Goal: Task Accomplishment & Management: Manage account settings

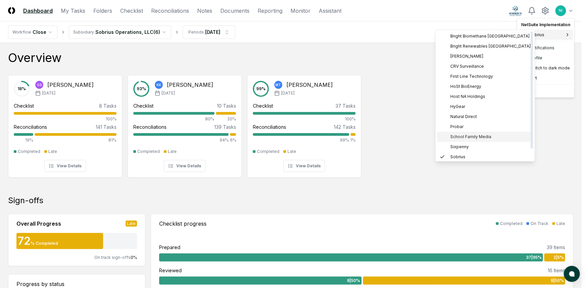
click at [453, 138] on span "School Family Media" at bounding box center [470, 137] width 41 height 6
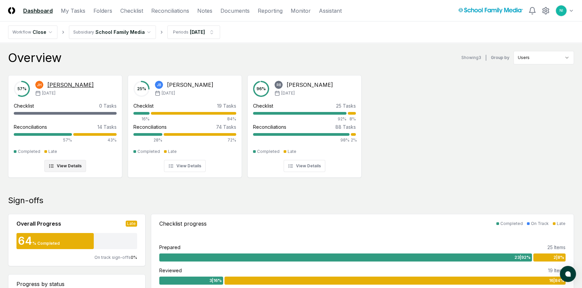
click at [69, 87] on div "[PERSON_NAME]" at bounding box center [70, 85] width 46 height 8
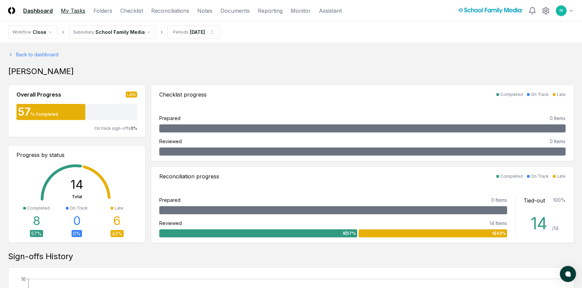
click at [77, 12] on link "My Tasks" at bounding box center [73, 11] width 25 height 8
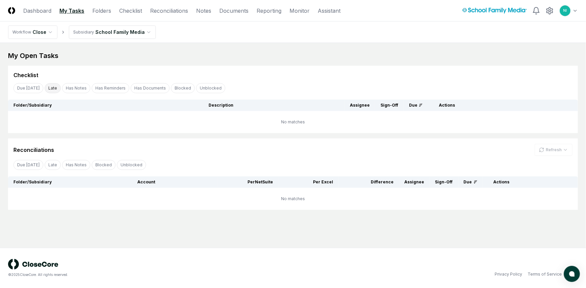
click at [48, 90] on button "Late" at bounding box center [53, 88] width 16 height 10
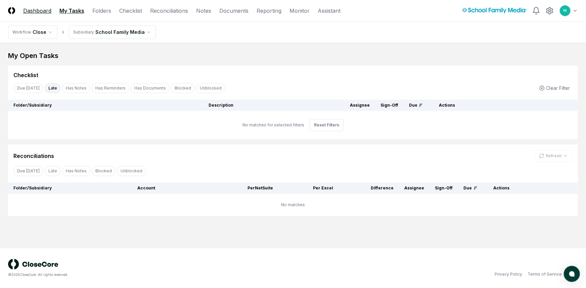
click at [48, 9] on link "Dashboard" at bounding box center [37, 11] width 28 height 8
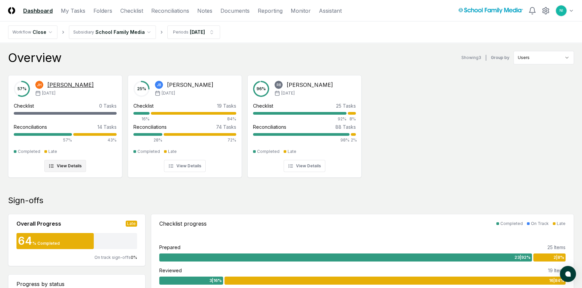
click at [107, 127] on div "14 Tasks" at bounding box center [106, 127] width 19 height 7
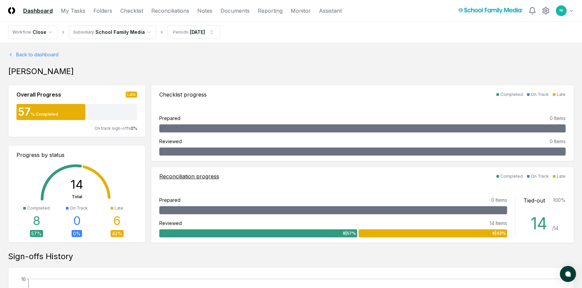
click at [541, 225] on div "14" at bounding box center [540, 224] width 21 height 16
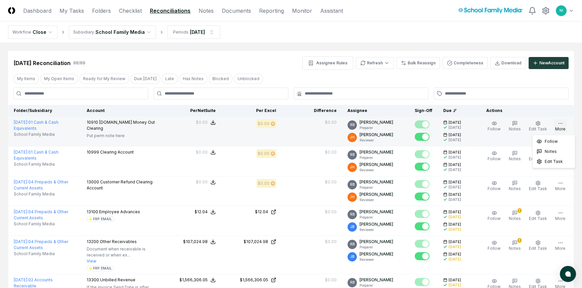
click at [563, 128] on button "More" at bounding box center [559, 127] width 13 height 14
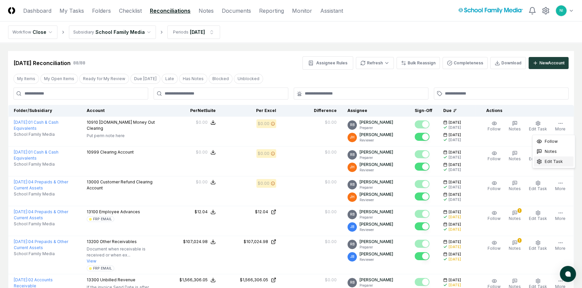
click at [555, 161] on span "Edit Task" at bounding box center [553, 162] width 18 height 6
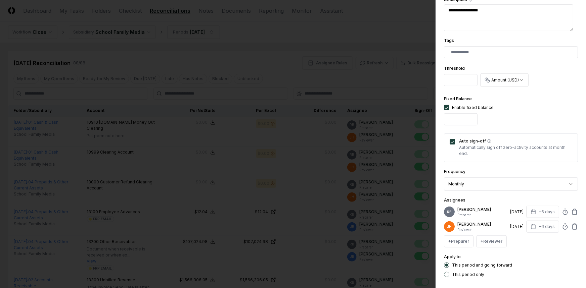
scroll to position [187, 0]
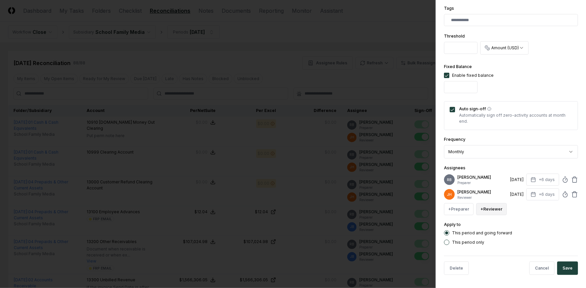
click at [489, 209] on button "+ Reviewer" at bounding box center [491, 210] width 31 height 12
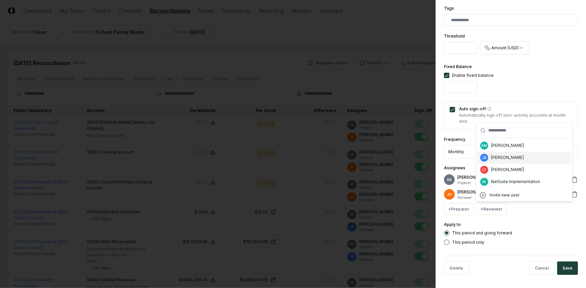
click at [501, 156] on div "[PERSON_NAME]" at bounding box center [507, 158] width 33 height 6
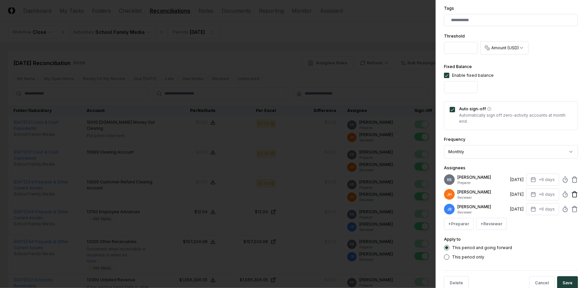
click at [571, 194] on icon at bounding box center [574, 194] width 7 height 7
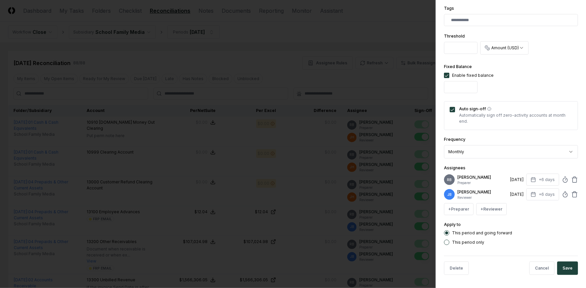
click at [565, 267] on button "Save" at bounding box center [567, 268] width 21 height 13
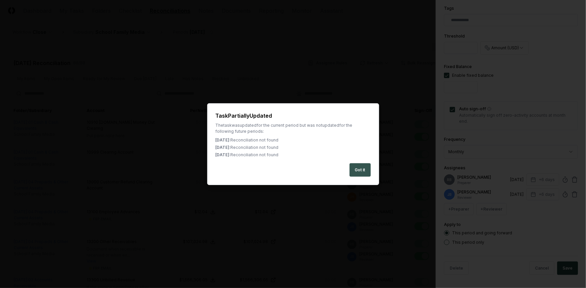
click at [359, 176] on button "Got it" at bounding box center [360, 170] width 21 height 13
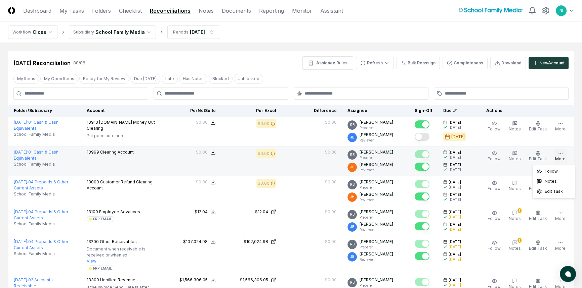
click at [561, 157] on button "More" at bounding box center [559, 156] width 13 height 14
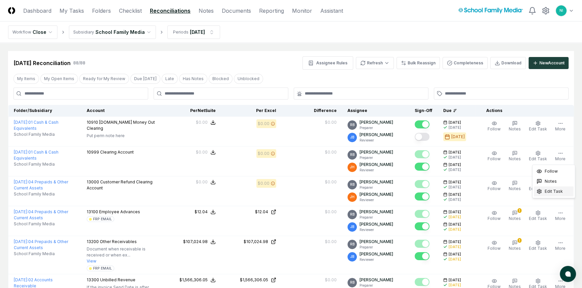
click at [547, 192] on span "Edit Task" at bounding box center [553, 192] width 18 height 6
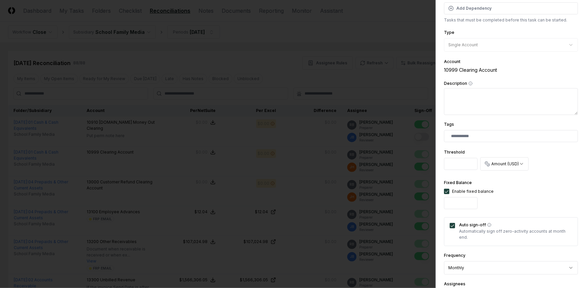
scroll to position [152, 0]
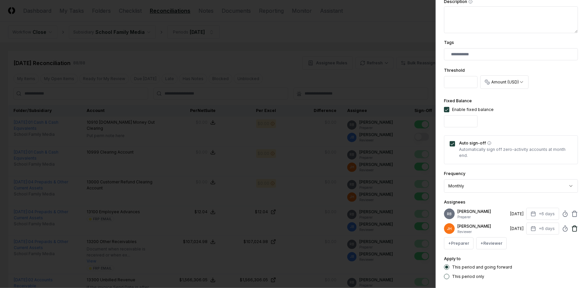
click at [571, 228] on icon at bounding box center [574, 229] width 7 height 7
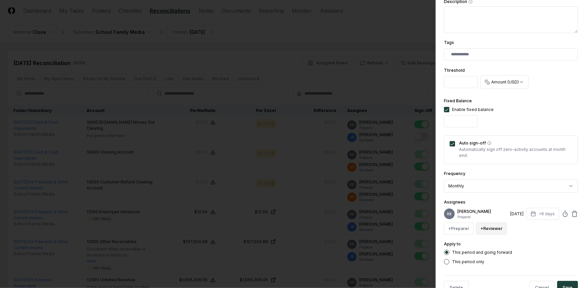
click at [494, 227] on button "+ Reviewer" at bounding box center [491, 229] width 31 height 12
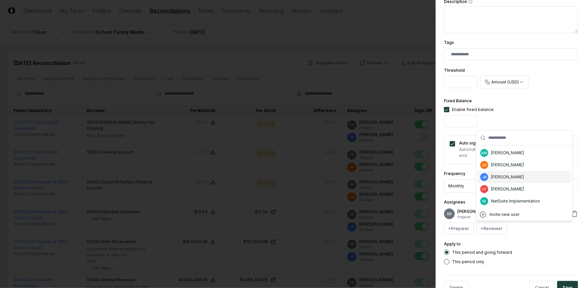
click at [500, 178] on div "[PERSON_NAME]" at bounding box center [507, 177] width 33 height 6
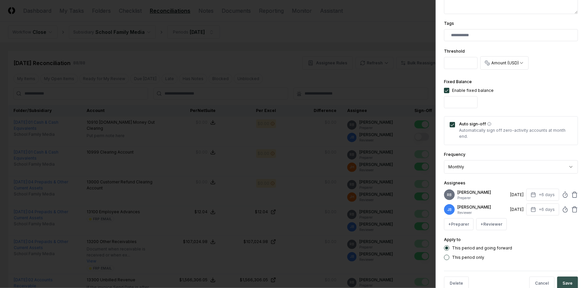
scroll to position [187, 0]
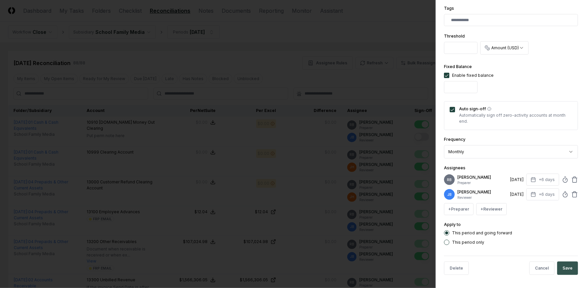
click at [557, 267] on button "Save" at bounding box center [567, 268] width 21 height 13
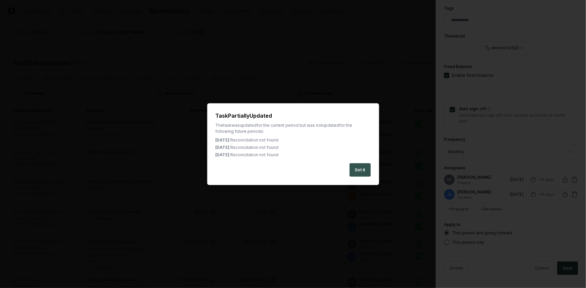
click at [360, 168] on button "Got it" at bounding box center [360, 170] width 21 height 13
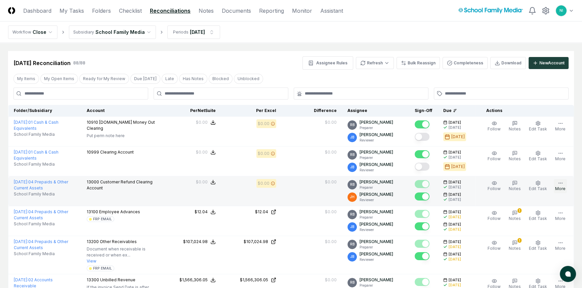
click at [563, 186] on button "More" at bounding box center [559, 186] width 13 height 14
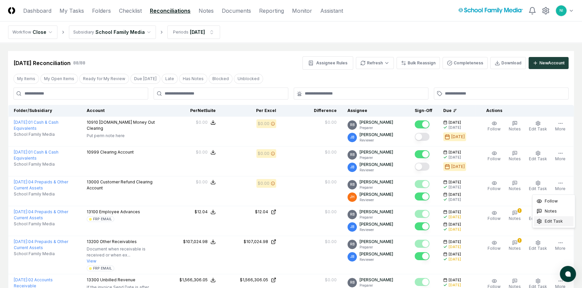
click at [545, 220] on span "Edit Task" at bounding box center [553, 222] width 18 height 6
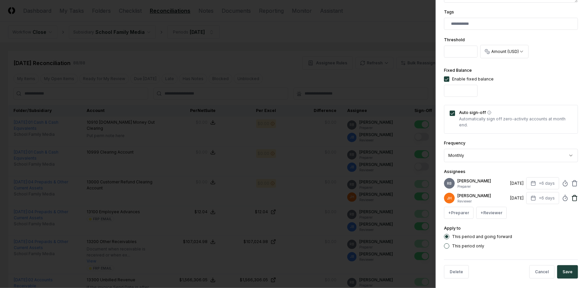
click at [571, 200] on icon at bounding box center [574, 198] width 7 height 7
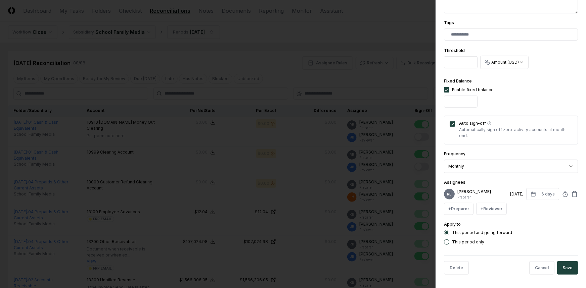
scroll to position [172, 0]
click at [495, 210] on button "+ Reviewer" at bounding box center [491, 210] width 31 height 12
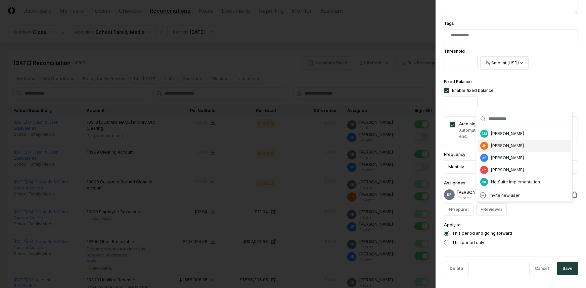
click at [503, 141] on div "[PERSON_NAME]" at bounding box center [524, 146] width 93 height 12
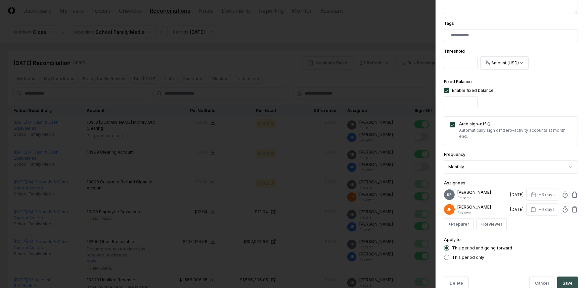
click at [558, 280] on button "Save" at bounding box center [567, 283] width 21 height 13
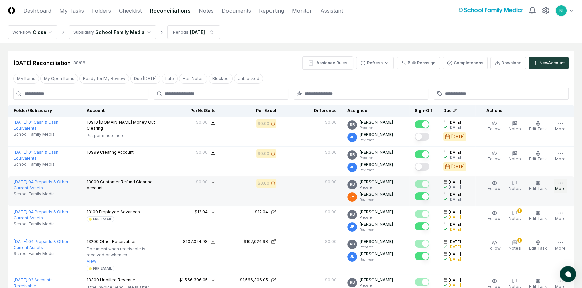
click at [557, 184] on button "More" at bounding box center [559, 186] width 13 height 14
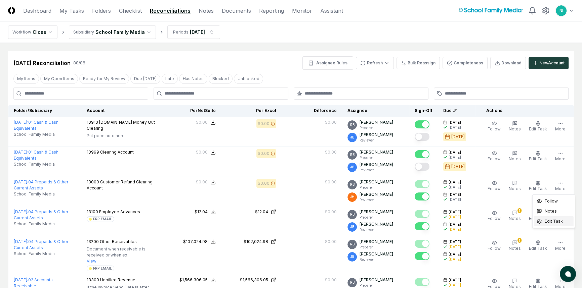
click at [554, 221] on span "Edit Task" at bounding box center [553, 222] width 18 height 6
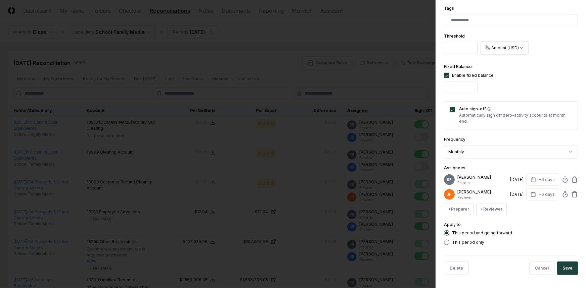
drag, startPoint x: 571, startPoint y: 195, endPoint x: 566, endPoint y: 198, distance: 5.6
click at [571, 194] on icon at bounding box center [574, 194] width 7 height 7
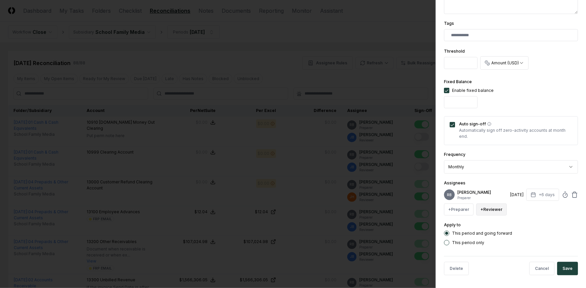
click at [494, 210] on button "+ Reviewer" at bounding box center [491, 210] width 31 height 12
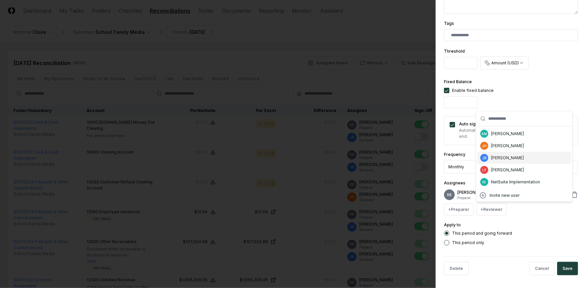
click at [504, 161] on div "[PERSON_NAME]" at bounding box center [524, 158] width 93 height 12
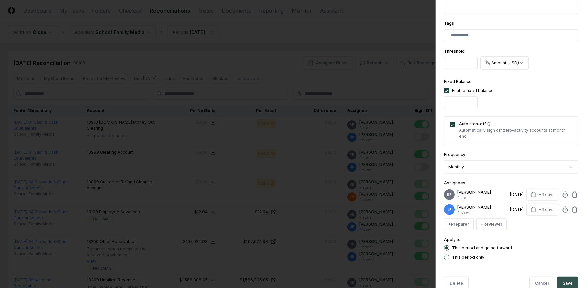
click at [569, 280] on button "Save" at bounding box center [567, 283] width 21 height 13
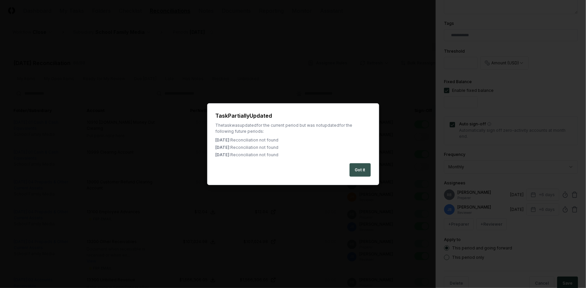
click at [359, 171] on button "Got it" at bounding box center [360, 170] width 21 height 13
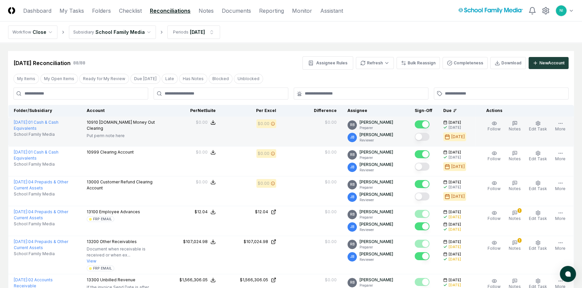
click at [429, 137] on button "Mark complete" at bounding box center [421, 137] width 15 height 8
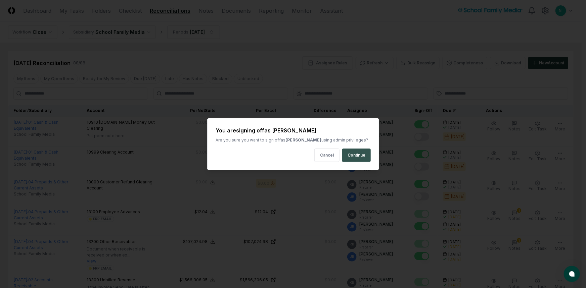
click at [365, 154] on button "Continue" at bounding box center [356, 155] width 29 height 13
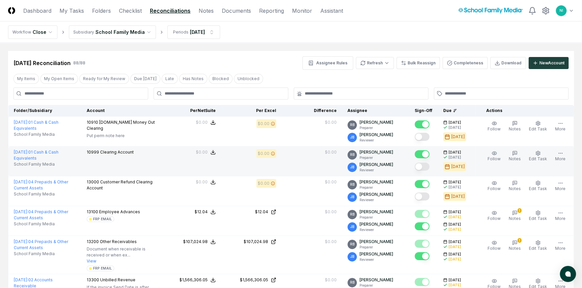
click at [429, 165] on button "Mark complete" at bounding box center [421, 167] width 15 height 8
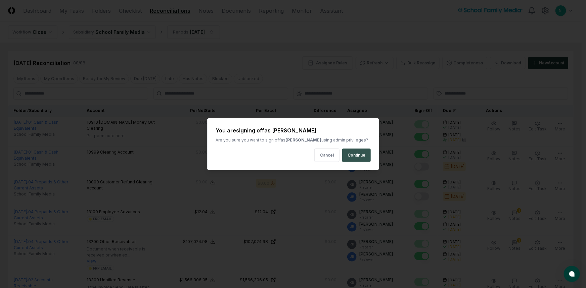
click at [353, 153] on button "Continue" at bounding box center [356, 155] width 29 height 13
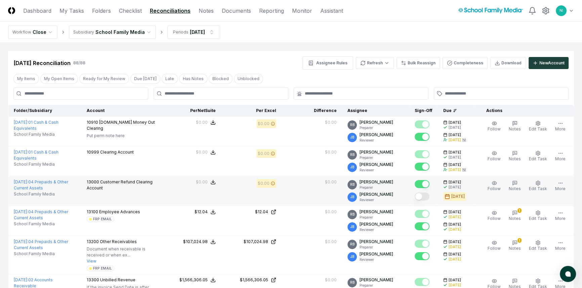
click at [429, 195] on button "Mark complete" at bounding box center [421, 197] width 15 height 8
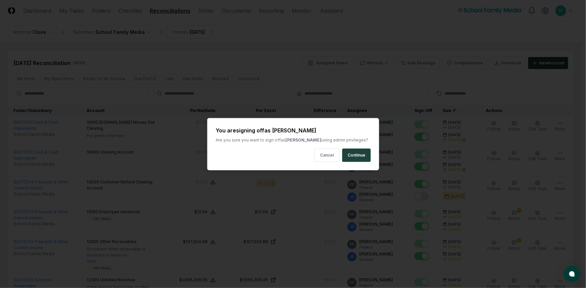
click at [353, 155] on button "Continue" at bounding box center [356, 155] width 29 height 13
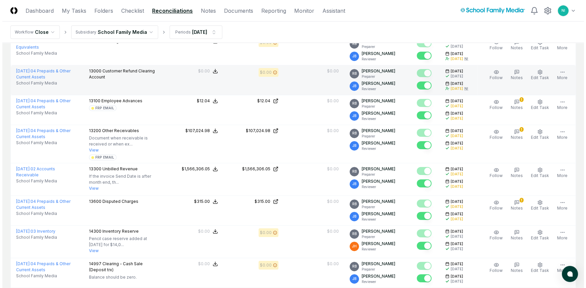
scroll to position [122, 0]
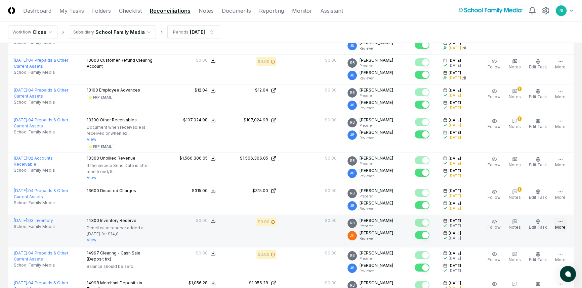
click at [561, 222] on icon "button" at bounding box center [559, 221] width 5 height 5
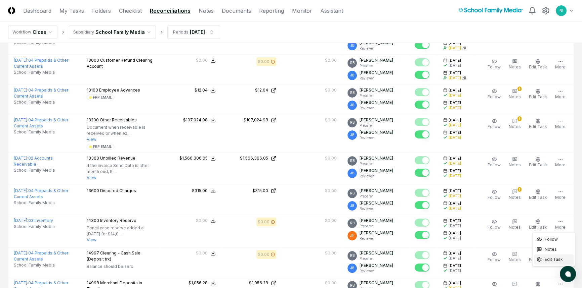
click at [546, 259] on span "Edit Task" at bounding box center [553, 260] width 18 height 6
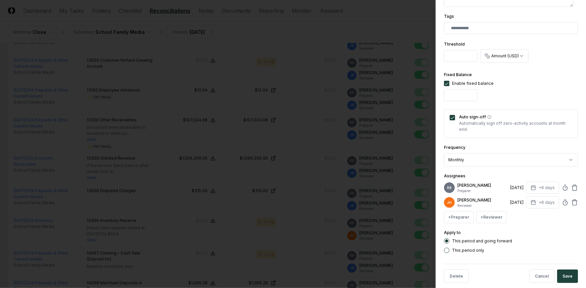
scroll to position [183, 0]
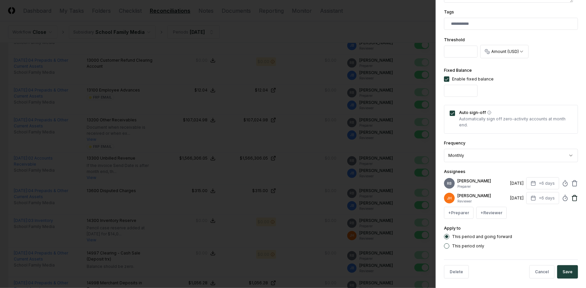
click at [571, 198] on icon at bounding box center [574, 198] width 7 height 7
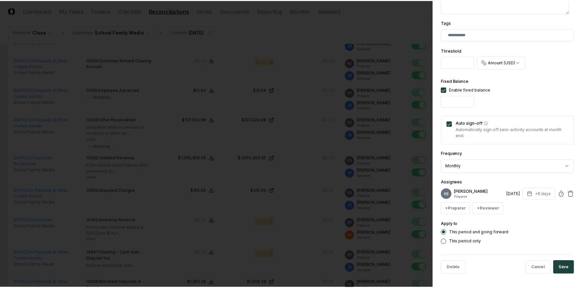
scroll to position [172, 0]
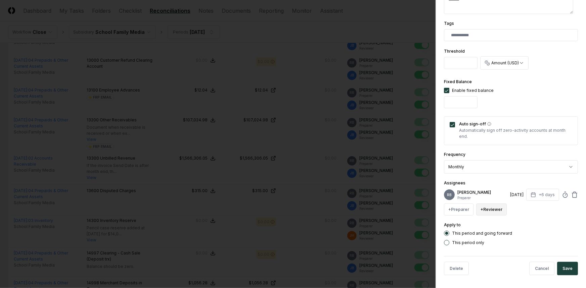
click at [485, 212] on button "+ Reviewer" at bounding box center [491, 210] width 31 height 12
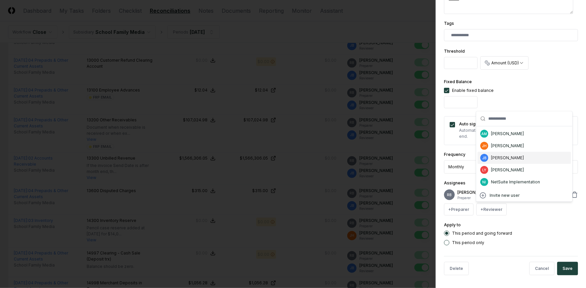
click at [499, 157] on div "[PERSON_NAME]" at bounding box center [507, 158] width 33 height 6
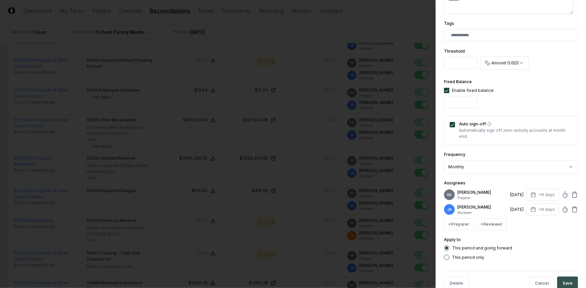
click at [557, 280] on button "Save" at bounding box center [567, 283] width 21 height 13
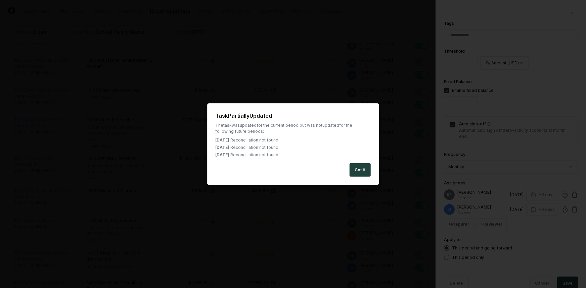
click at [362, 163] on div "Task Partially Updated The task was updated for the current period but was not …" at bounding box center [293, 144] width 172 height 82
click at [361, 169] on button "Got it" at bounding box center [360, 170] width 21 height 13
type textarea "*"
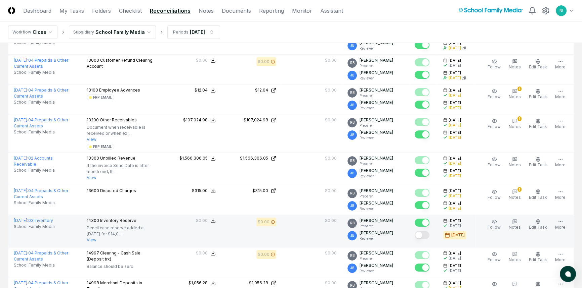
click at [429, 235] on button "Mark complete" at bounding box center [421, 235] width 15 height 8
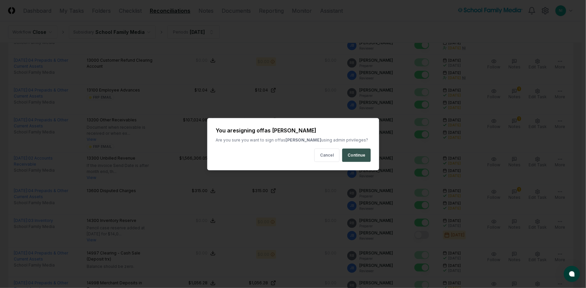
click at [360, 156] on button "Continue" at bounding box center [356, 155] width 29 height 13
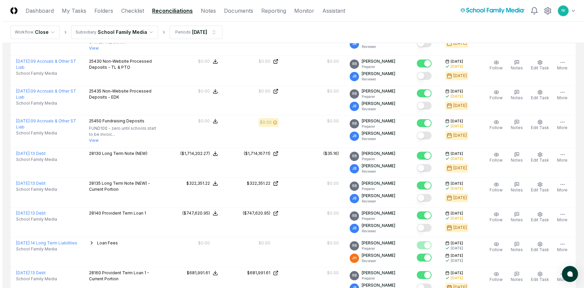
scroll to position [794, 0]
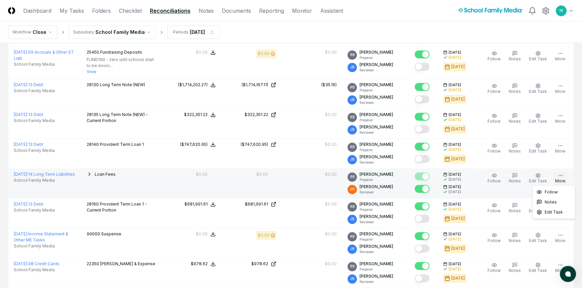
click at [563, 175] on button "More" at bounding box center [559, 179] width 13 height 14
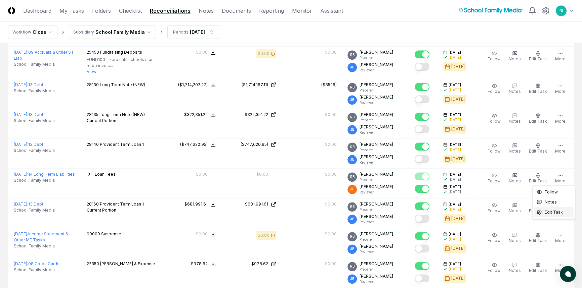
click at [552, 214] on span "Edit Task" at bounding box center [553, 213] width 18 height 6
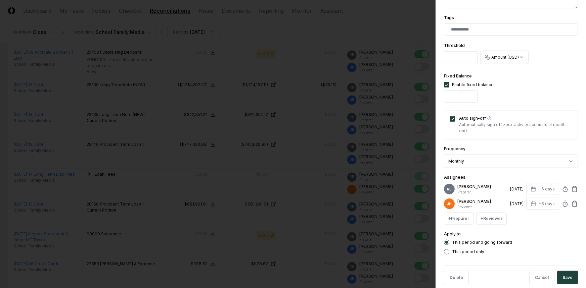
scroll to position [244, 0]
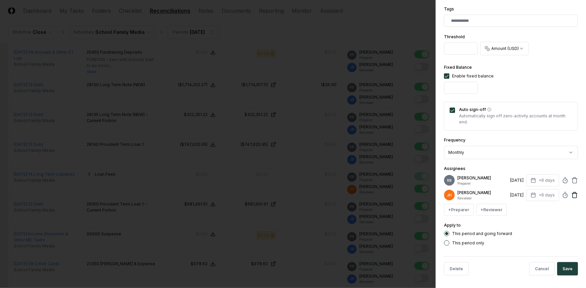
click at [571, 195] on icon at bounding box center [574, 195] width 7 height 7
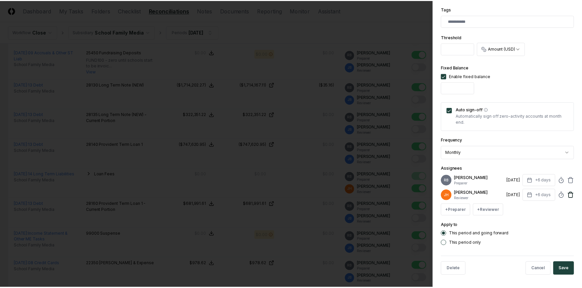
scroll to position [230, 0]
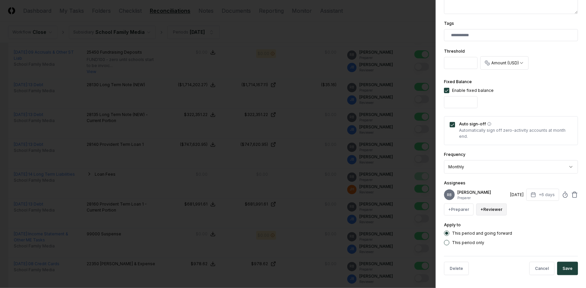
click at [493, 208] on button "+ Reviewer" at bounding box center [491, 210] width 31 height 12
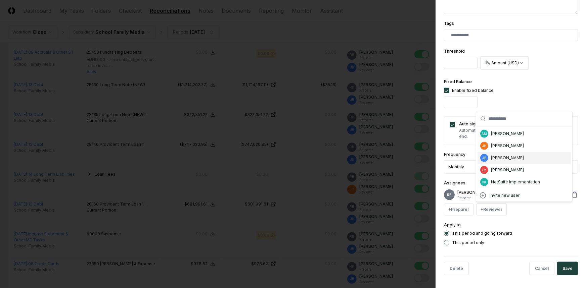
click at [500, 158] on div "[PERSON_NAME]" at bounding box center [507, 158] width 33 height 6
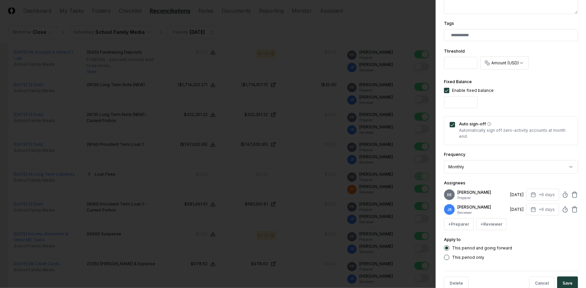
click at [562, 279] on button "Save" at bounding box center [567, 283] width 21 height 13
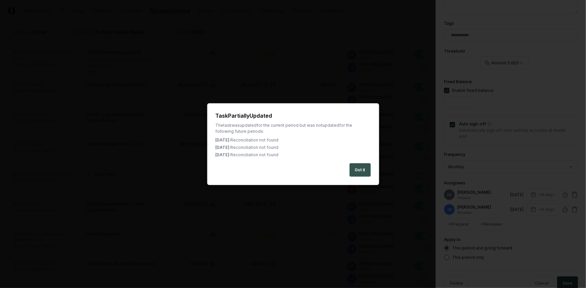
click at [366, 170] on button "Got it" at bounding box center [360, 170] width 21 height 13
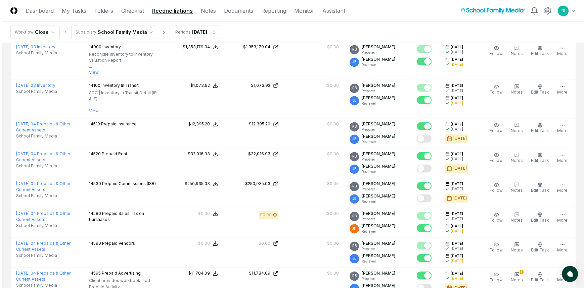
scroll to position [1404, 0]
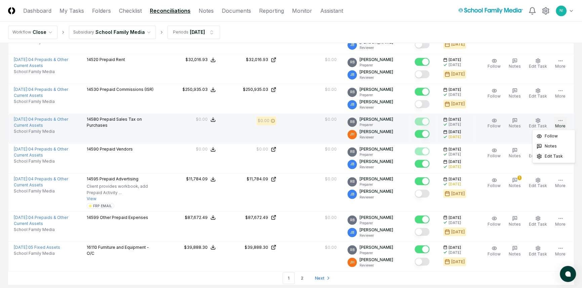
click at [564, 121] on button "More" at bounding box center [559, 124] width 13 height 14
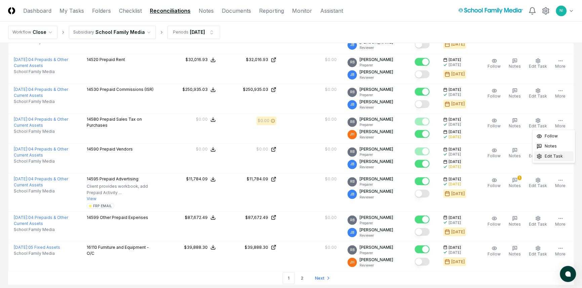
click at [554, 156] on span "Edit Task" at bounding box center [553, 156] width 18 height 6
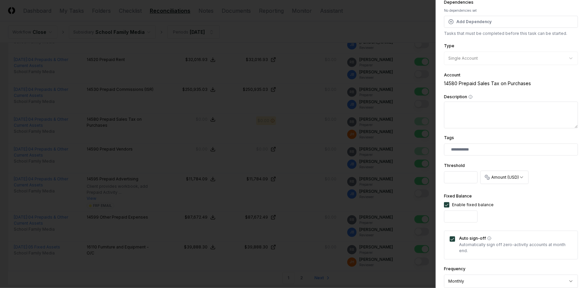
scroll to position [152, 0]
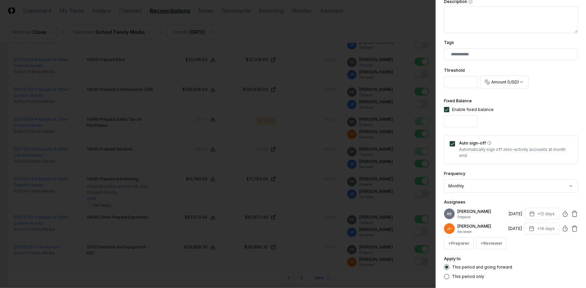
click at [574, 229] on div "**********" at bounding box center [511, 144] width 150 height 288
click at [571, 230] on icon at bounding box center [574, 229] width 7 height 7
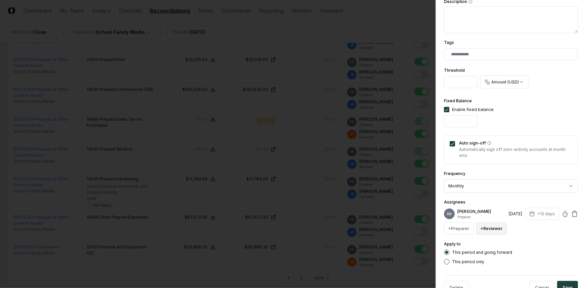
click at [497, 229] on button "+ Reviewer" at bounding box center [491, 229] width 31 height 12
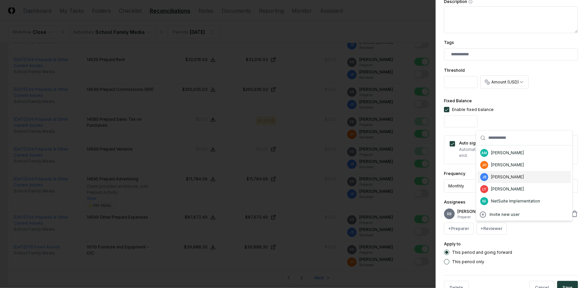
click at [503, 178] on div "[PERSON_NAME]" at bounding box center [507, 177] width 33 height 6
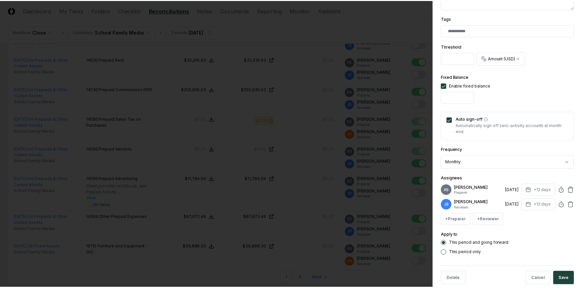
scroll to position [187, 0]
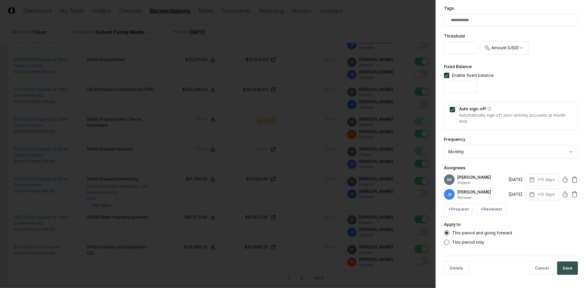
click at [560, 269] on button "Save" at bounding box center [567, 268] width 21 height 13
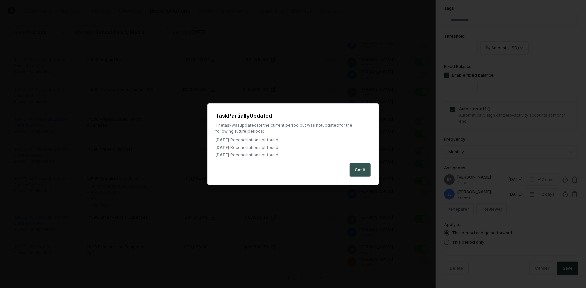
click at [366, 172] on button "Got it" at bounding box center [360, 170] width 21 height 13
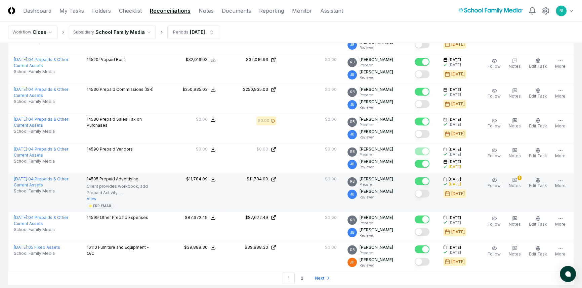
click at [429, 191] on button "Mark complete" at bounding box center [421, 194] width 15 height 8
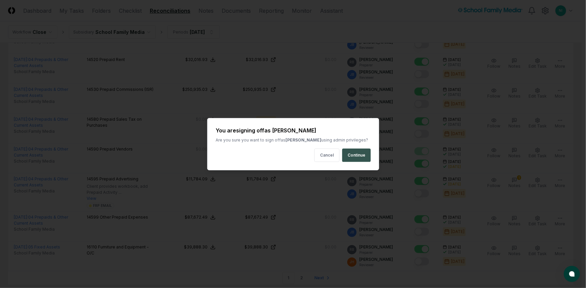
click at [361, 156] on button "Continue" at bounding box center [356, 155] width 29 height 13
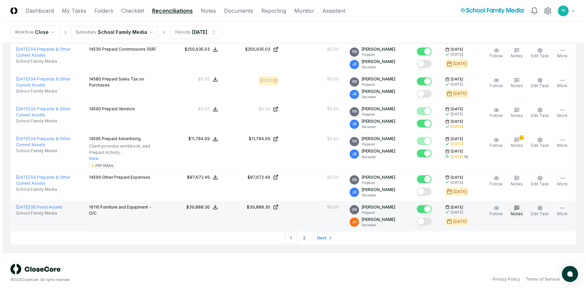
scroll to position [1447, 0]
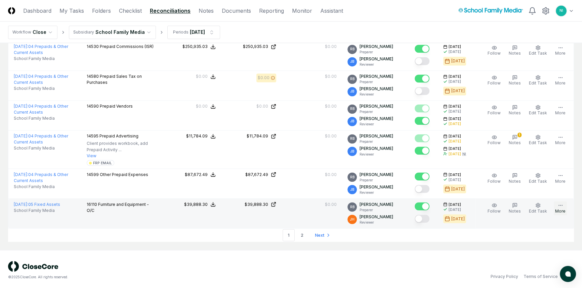
click at [563, 206] on button "More" at bounding box center [559, 208] width 13 height 14
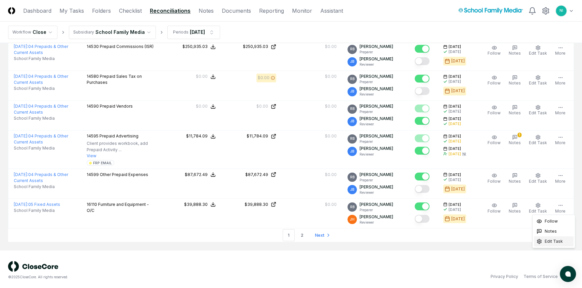
click at [559, 243] on span "Edit Task" at bounding box center [553, 242] width 18 height 6
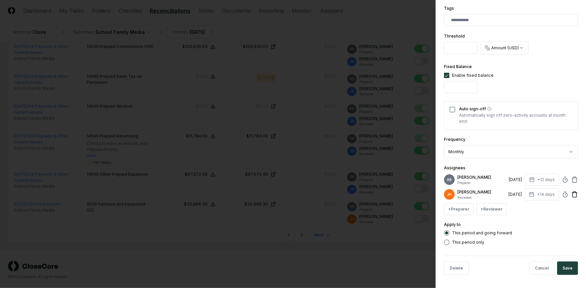
click at [574, 192] on icon at bounding box center [575, 192] width 2 height 1
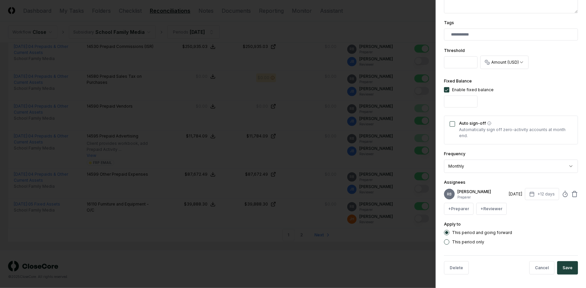
scroll to position [172, 0]
click at [500, 212] on button "+ Reviewer" at bounding box center [491, 210] width 31 height 12
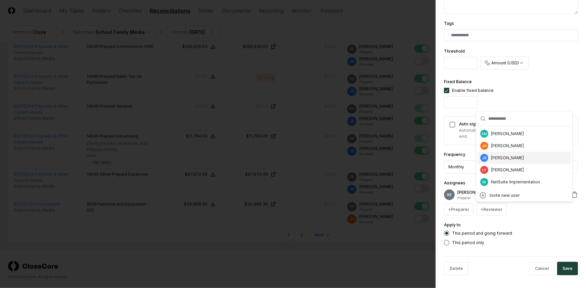
click at [497, 156] on div "[PERSON_NAME]" at bounding box center [507, 158] width 33 height 6
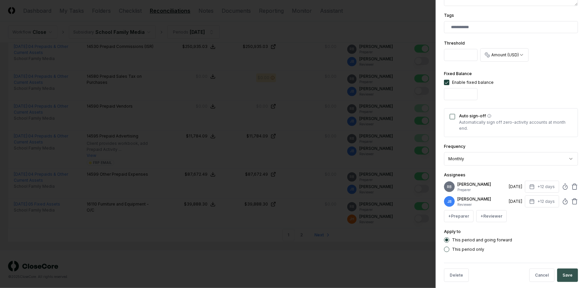
scroll to position [187, 0]
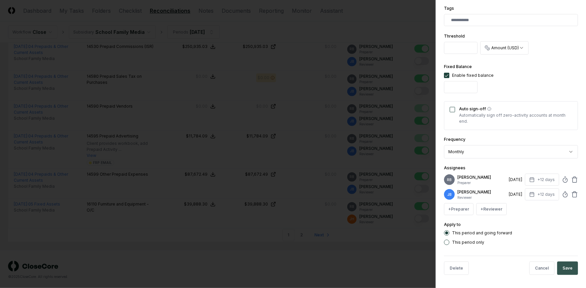
click at [562, 267] on button "Save" at bounding box center [567, 268] width 21 height 13
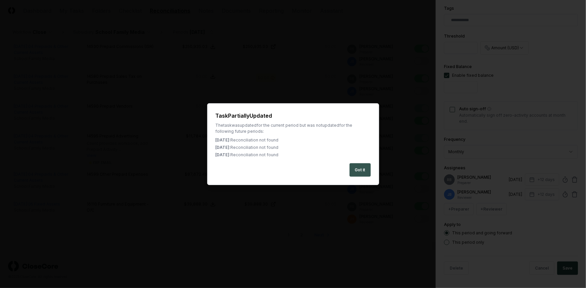
click at [363, 169] on button "Got it" at bounding box center [360, 170] width 21 height 13
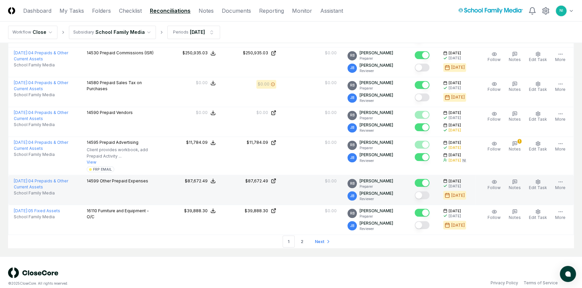
scroll to position [1447, 0]
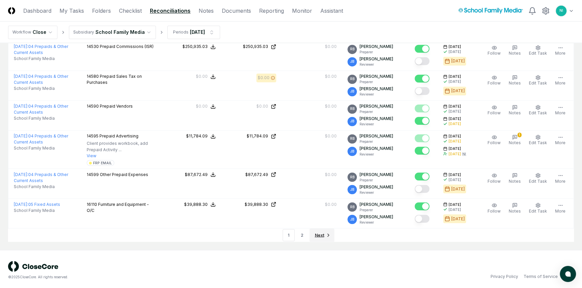
click at [327, 234] on icon "Go to next page" at bounding box center [327, 235] width 1 height 3
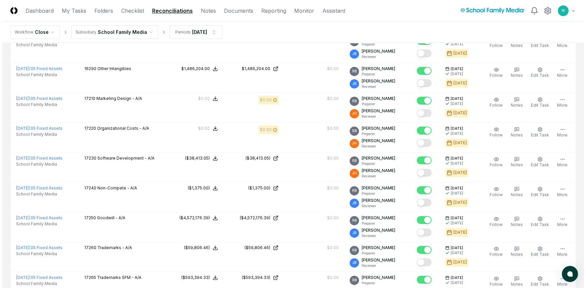
scroll to position [322, 0]
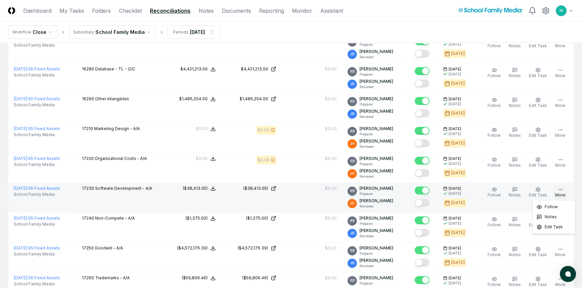
click at [564, 195] on button "More" at bounding box center [559, 193] width 13 height 14
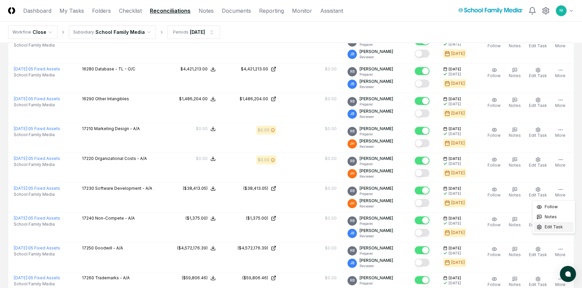
click at [551, 231] on div "Edit Task" at bounding box center [554, 227] width 40 height 10
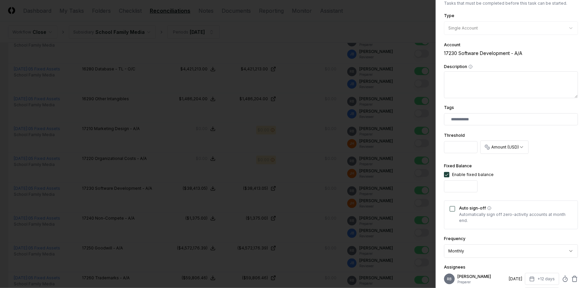
scroll to position [152, 0]
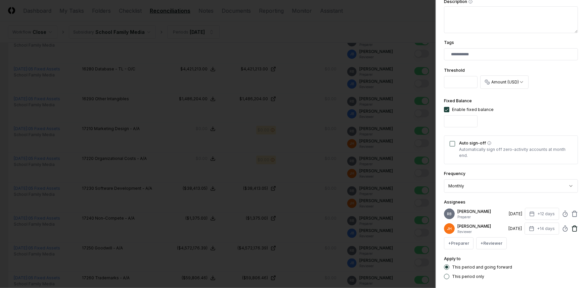
click at [571, 228] on icon at bounding box center [574, 229] width 7 height 7
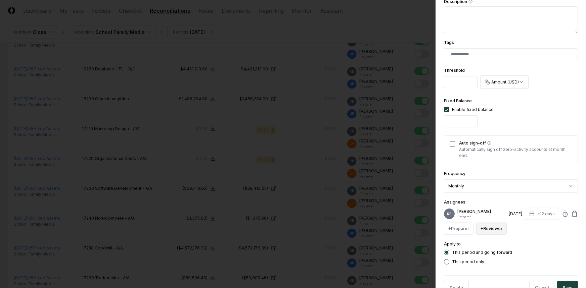
click at [485, 228] on button "+ Reviewer" at bounding box center [491, 229] width 31 height 12
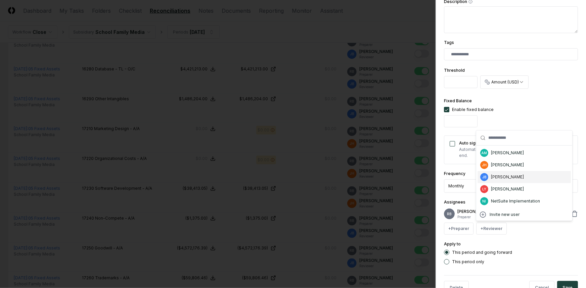
click at [496, 179] on div "[PERSON_NAME]" at bounding box center [507, 177] width 33 height 6
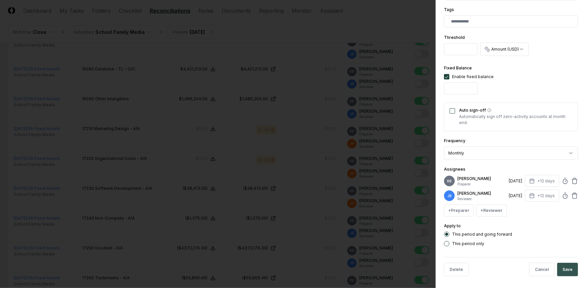
scroll to position [187, 0]
click at [560, 271] on button "Save" at bounding box center [567, 268] width 21 height 13
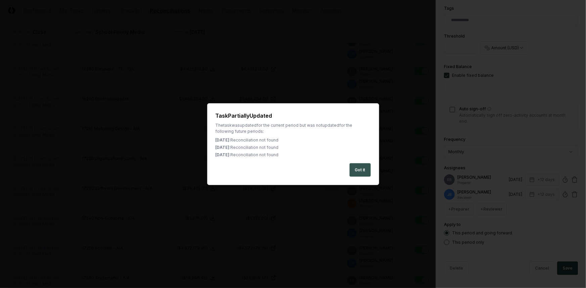
click at [361, 170] on button "Got it" at bounding box center [360, 170] width 21 height 13
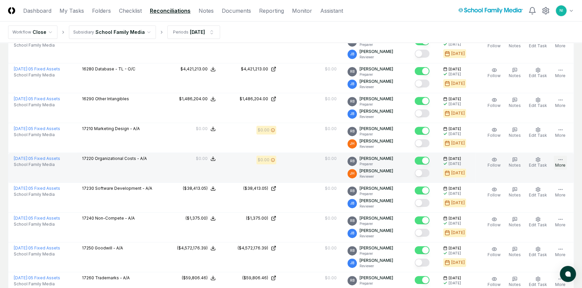
click at [561, 162] on icon "button" at bounding box center [559, 159] width 5 height 5
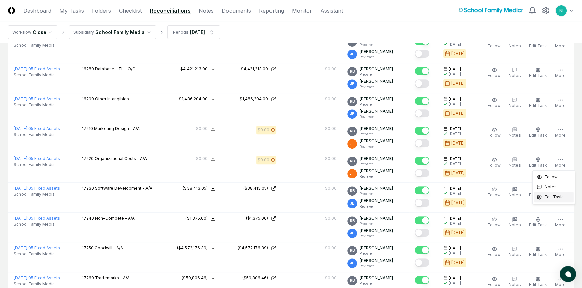
click at [558, 197] on span "Edit Task" at bounding box center [553, 197] width 18 height 6
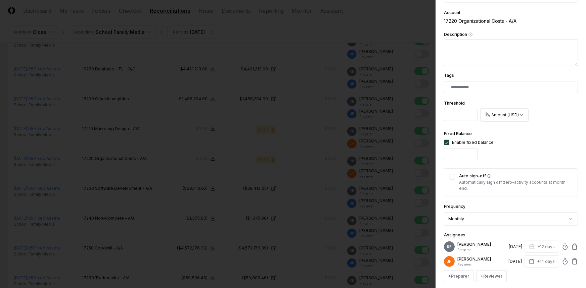
scroll to position [122, 0]
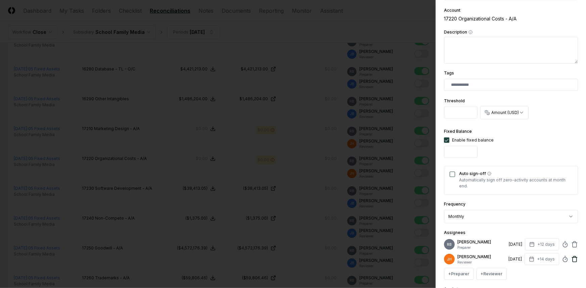
click at [572, 259] on icon at bounding box center [574, 259] width 7 height 7
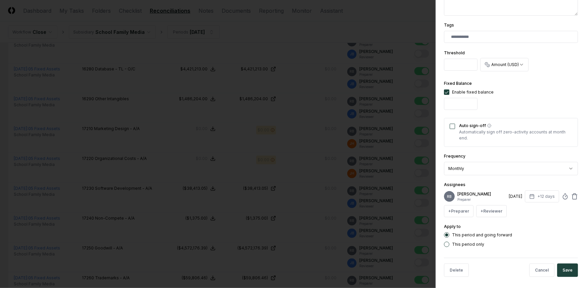
scroll to position [172, 0]
click at [494, 206] on button "+ Reviewer" at bounding box center [491, 210] width 31 height 12
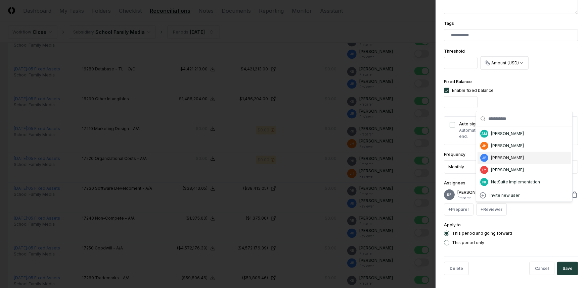
click at [498, 158] on div "[PERSON_NAME]" at bounding box center [507, 158] width 33 height 6
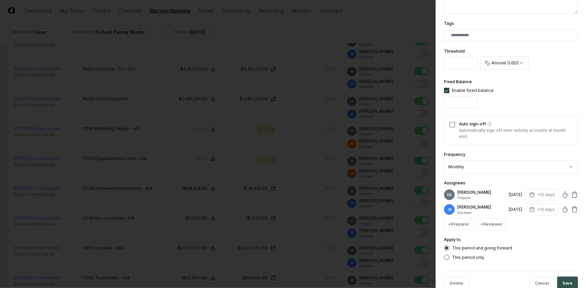
click at [569, 283] on button "Save" at bounding box center [567, 283] width 21 height 13
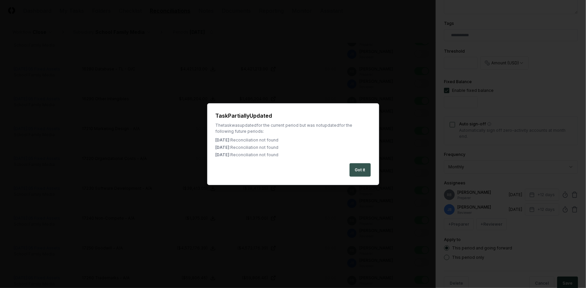
click at [362, 167] on button "Got it" at bounding box center [360, 170] width 21 height 13
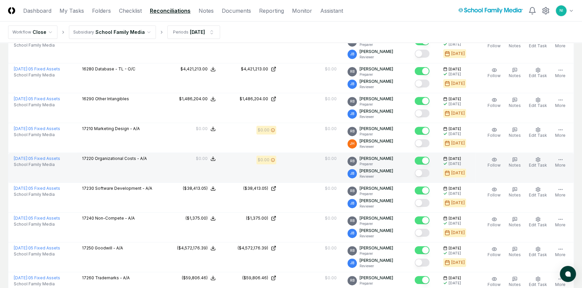
click at [428, 172] on button "Mark complete" at bounding box center [421, 173] width 15 height 8
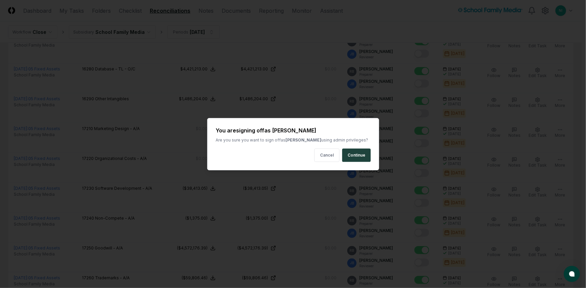
click at [354, 155] on button "Continue" at bounding box center [356, 155] width 29 height 13
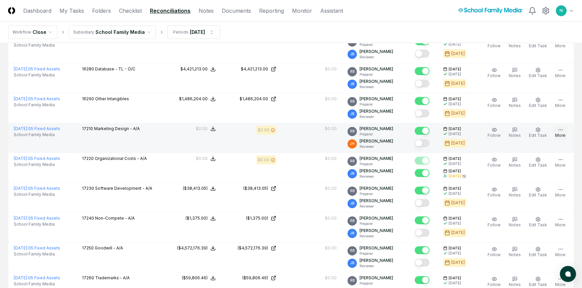
click at [557, 133] on button "More" at bounding box center [559, 133] width 13 height 14
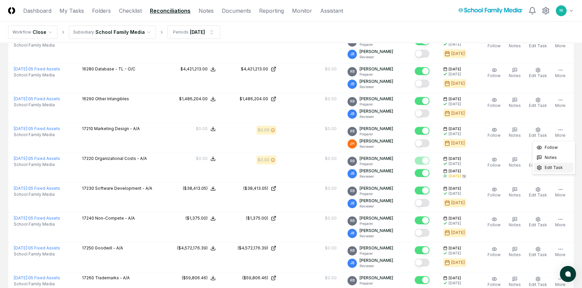
click at [550, 171] on div "Edit Task" at bounding box center [554, 168] width 40 height 10
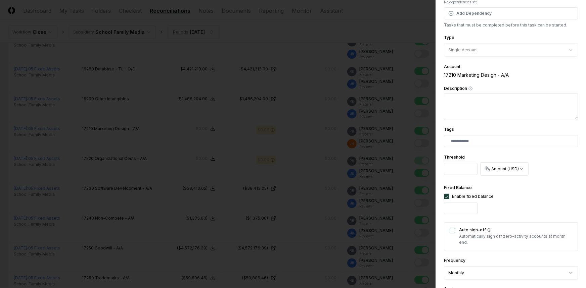
scroll to position [152, 0]
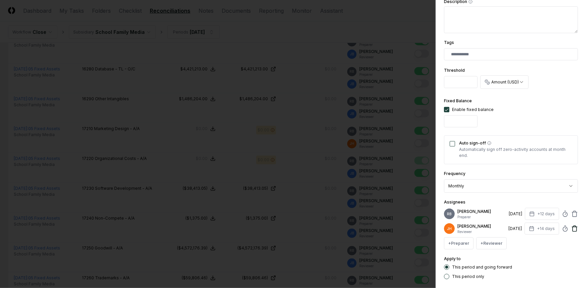
click at [573, 227] on icon at bounding box center [575, 229] width 4 height 4
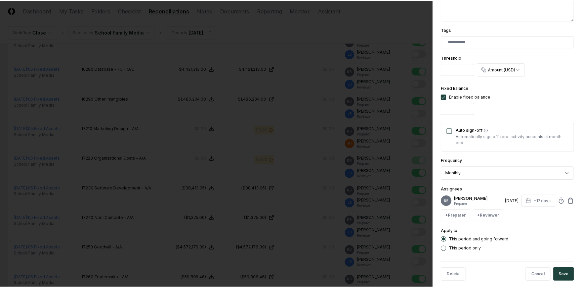
scroll to position [172, 0]
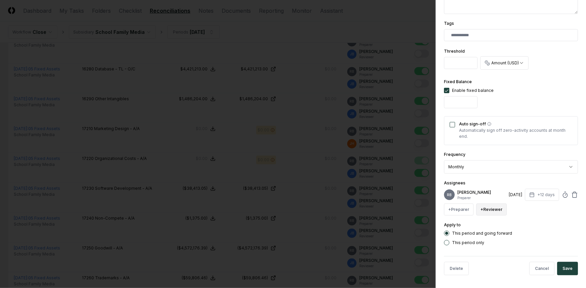
click at [490, 208] on button "+ Reviewer" at bounding box center [491, 210] width 31 height 12
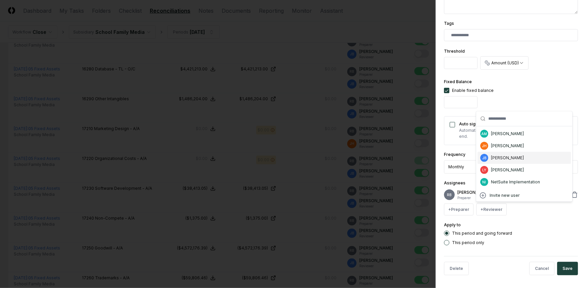
click at [496, 157] on div "[PERSON_NAME]" at bounding box center [507, 158] width 33 height 6
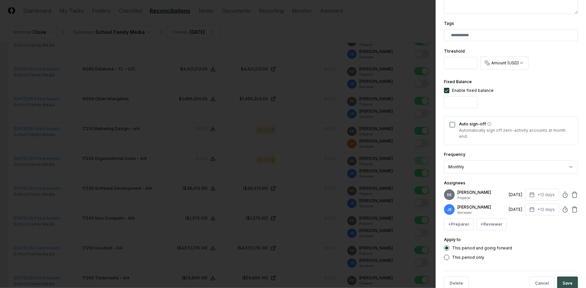
click at [557, 281] on button "Save" at bounding box center [567, 283] width 21 height 13
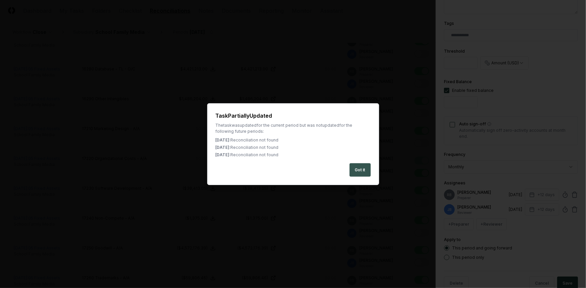
click at [368, 167] on button "Got it" at bounding box center [360, 170] width 21 height 13
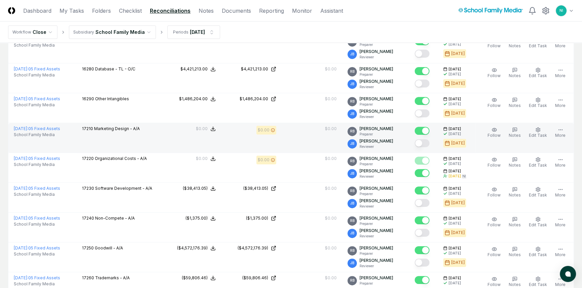
click at [429, 142] on button "Mark complete" at bounding box center [421, 143] width 15 height 8
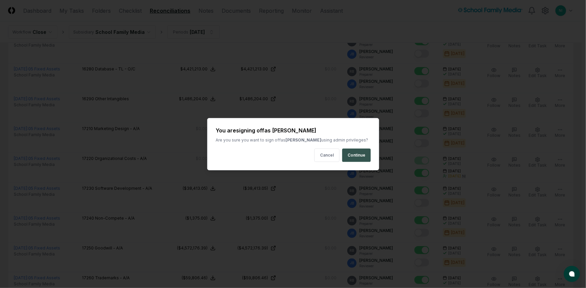
click at [350, 156] on button "Continue" at bounding box center [356, 155] width 29 height 13
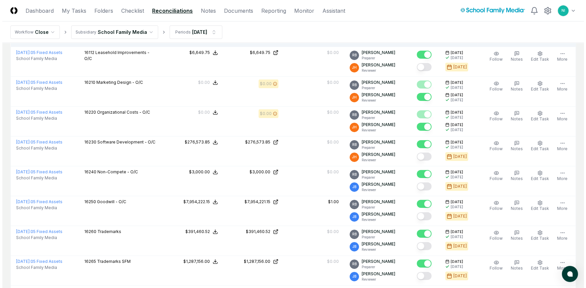
scroll to position [0, 0]
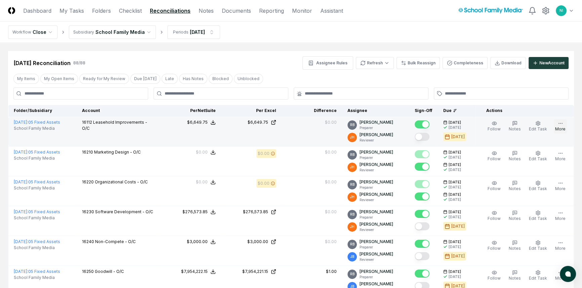
click at [563, 127] on button "More" at bounding box center [559, 127] width 13 height 14
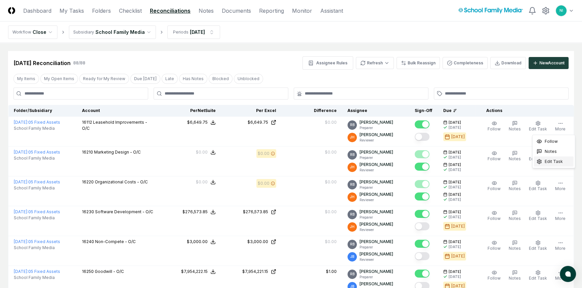
click at [542, 161] on div "Edit Task" at bounding box center [554, 162] width 40 height 10
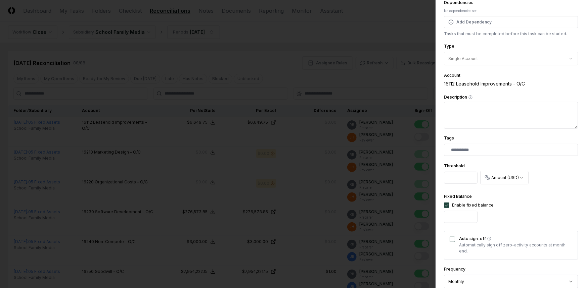
scroll to position [122, 0]
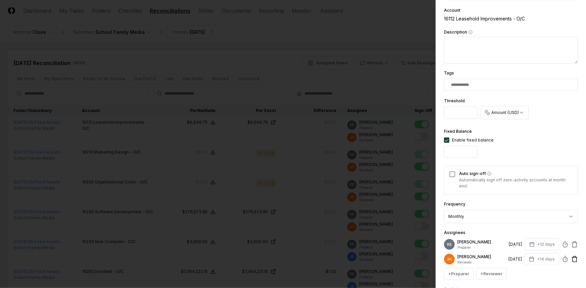
click at [571, 258] on icon at bounding box center [574, 259] width 7 height 7
click at [498, 257] on button "+ Reviewer" at bounding box center [491, 260] width 31 height 12
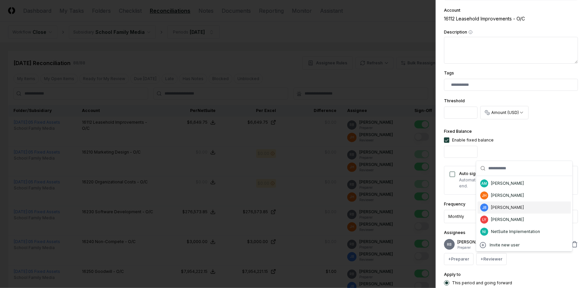
click at [496, 210] on div "[PERSON_NAME]" at bounding box center [507, 208] width 33 height 6
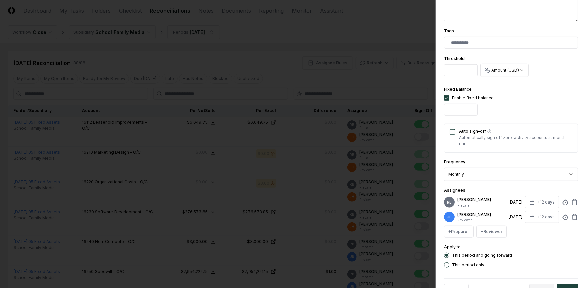
scroll to position [187, 0]
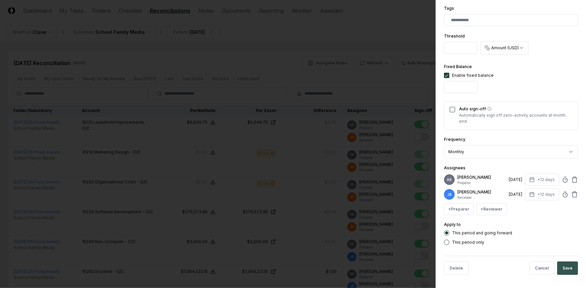
click at [562, 268] on button "Save" at bounding box center [567, 268] width 21 height 13
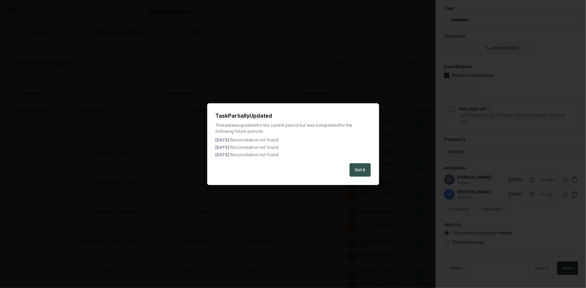
click at [359, 169] on button "Got it" at bounding box center [360, 170] width 21 height 13
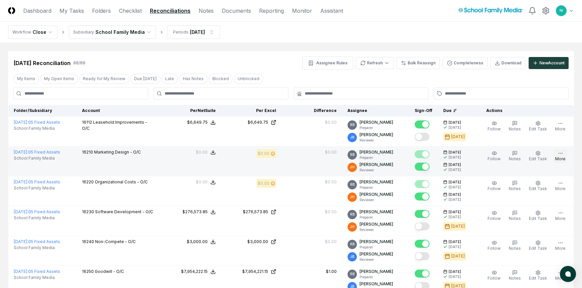
click at [563, 154] on button "More" at bounding box center [559, 156] width 13 height 14
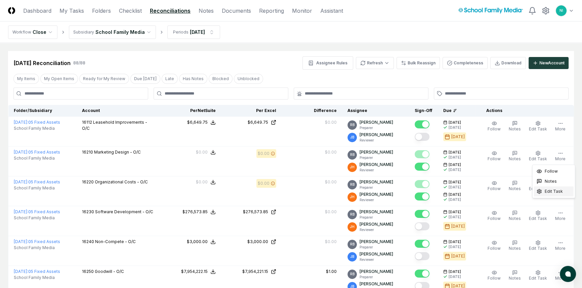
click at [557, 192] on span "Edit Task" at bounding box center [553, 192] width 18 height 6
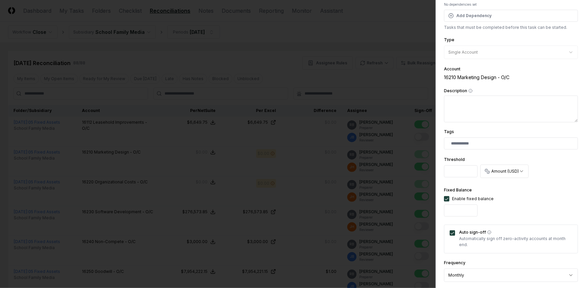
scroll to position [152, 0]
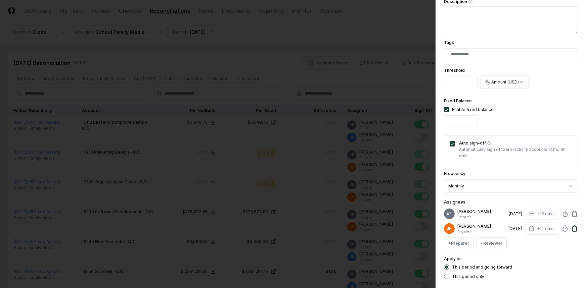
click at [573, 227] on icon at bounding box center [575, 229] width 4 height 4
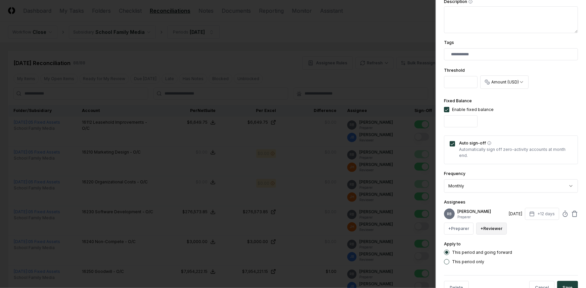
click at [494, 229] on button "+ Reviewer" at bounding box center [491, 229] width 31 height 12
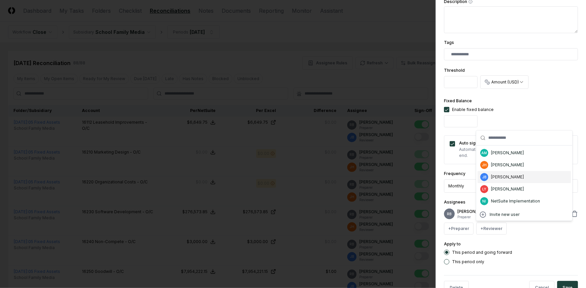
click at [494, 178] on div "[PERSON_NAME]" at bounding box center [507, 177] width 33 height 6
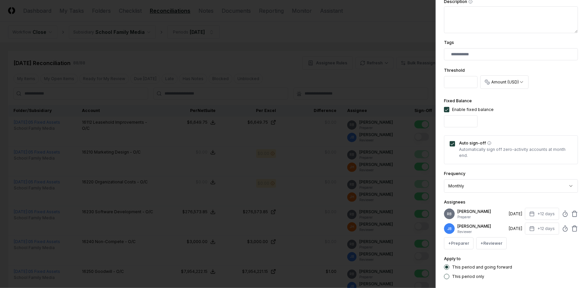
scroll to position [187, 0]
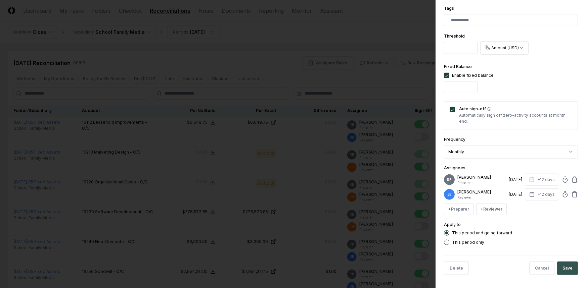
click at [560, 271] on button "Save" at bounding box center [567, 268] width 21 height 13
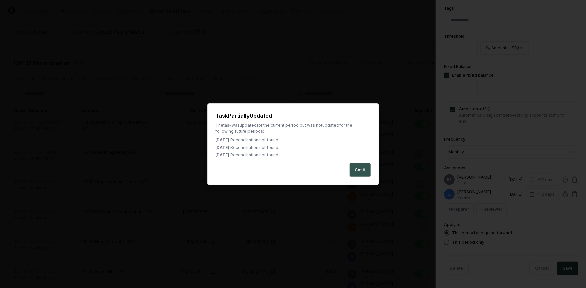
click at [361, 172] on button "Got it" at bounding box center [360, 170] width 21 height 13
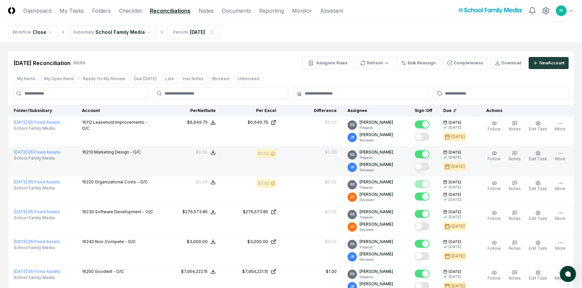
click at [428, 166] on button "Mark complete" at bounding box center [421, 167] width 15 height 8
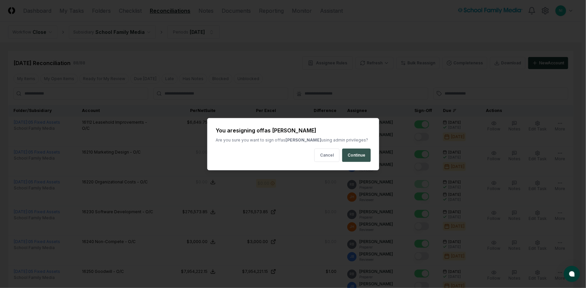
click at [358, 154] on button "Continue" at bounding box center [356, 155] width 29 height 13
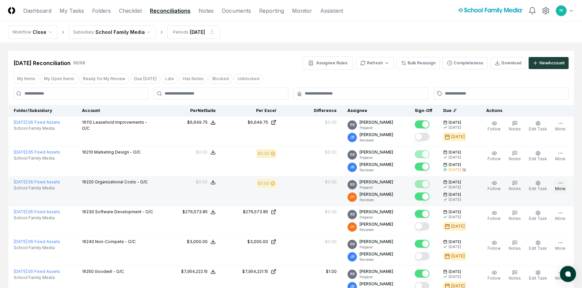
click at [560, 188] on button "More" at bounding box center [559, 186] width 13 height 14
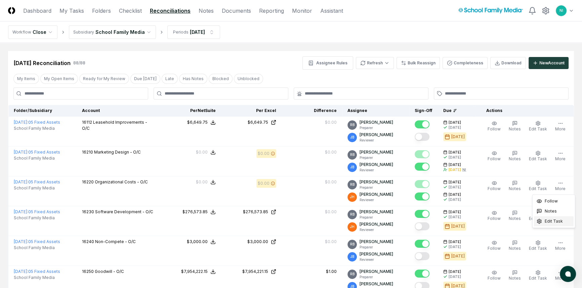
click at [553, 221] on span "Edit Task" at bounding box center [553, 222] width 18 height 6
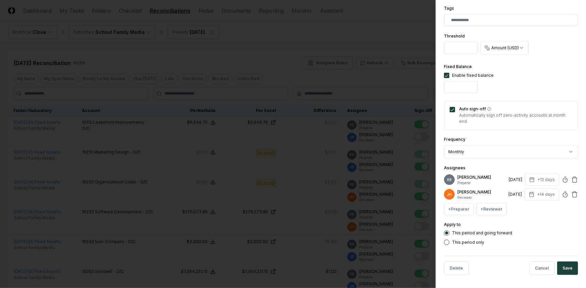
click at [565, 193] on div "[PERSON_NAME] Reviewer [DATE] +14 days" at bounding box center [511, 195] width 134 height 12
click at [572, 193] on icon at bounding box center [574, 193] width 5 height 0
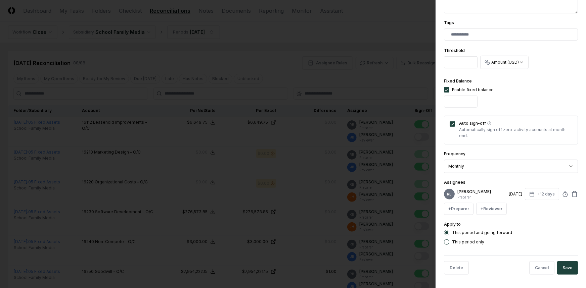
scroll to position [172, 0]
click at [494, 210] on button "+ Reviewer" at bounding box center [491, 210] width 31 height 12
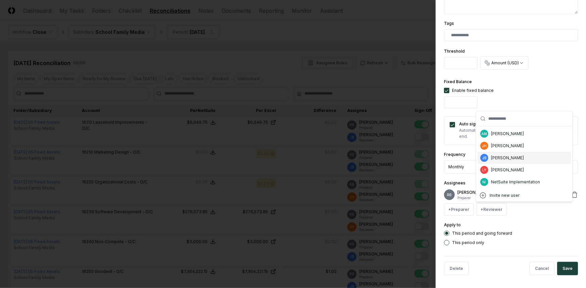
click at [495, 157] on div "[PERSON_NAME]" at bounding box center [507, 158] width 33 height 6
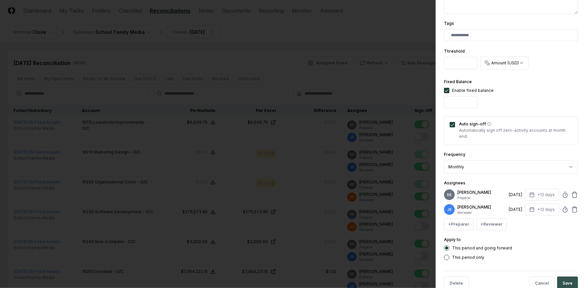
click at [565, 287] on button "Save" at bounding box center [567, 283] width 21 height 13
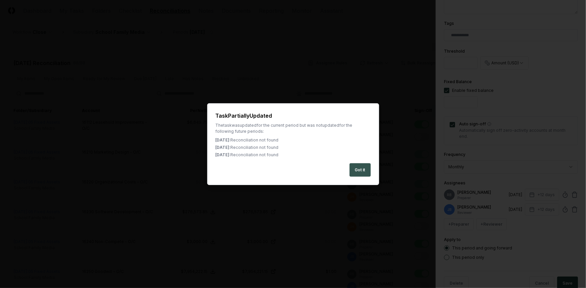
click at [365, 171] on button "Got it" at bounding box center [360, 170] width 21 height 13
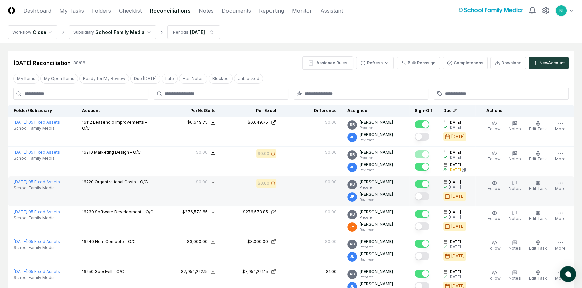
click at [429, 196] on button "Mark complete" at bounding box center [421, 197] width 15 height 8
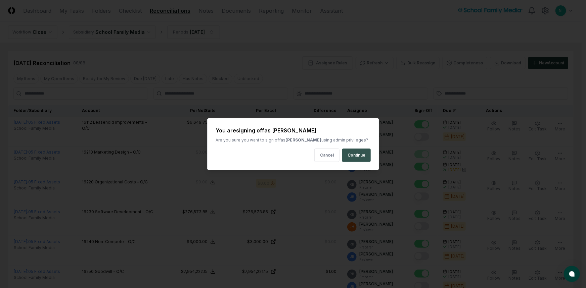
click at [358, 153] on button "Continue" at bounding box center [356, 155] width 29 height 13
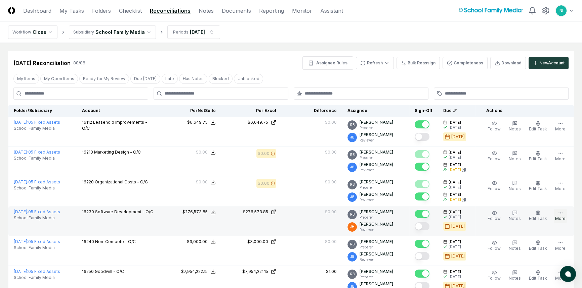
click at [561, 216] on button "More" at bounding box center [559, 216] width 13 height 14
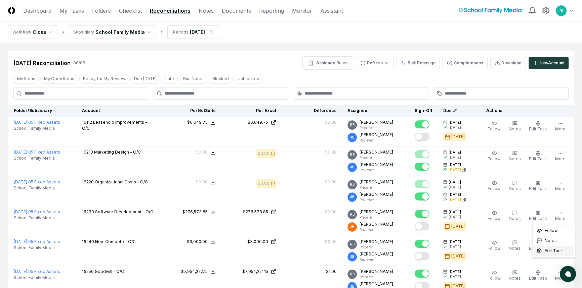
click at [565, 250] on div "Edit Task" at bounding box center [554, 251] width 40 height 10
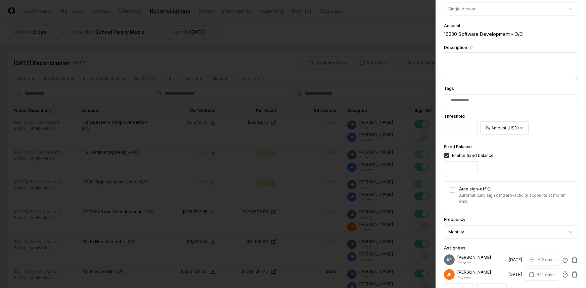
scroll to position [152, 0]
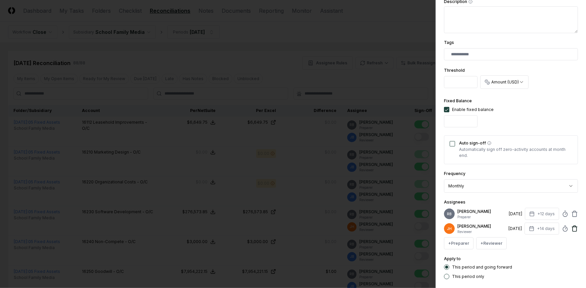
click at [570, 232] on div "[PERSON_NAME] Reviewer [DATE] +14 days" at bounding box center [511, 229] width 134 height 12
click at [571, 229] on icon at bounding box center [574, 229] width 7 height 7
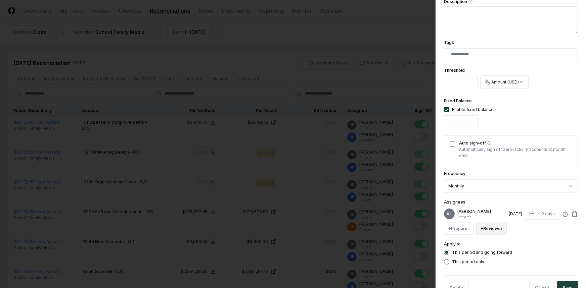
click at [483, 226] on button "+ Reviewer" at bounding box center [491, 229] width 31 height 12
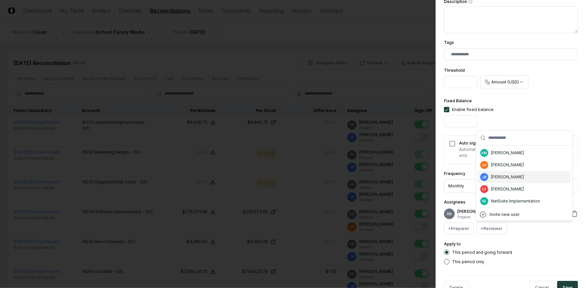
click at [494, 178] on div "[PERSON_NAME]" at bounding box center [507, 177] width 33 height 6
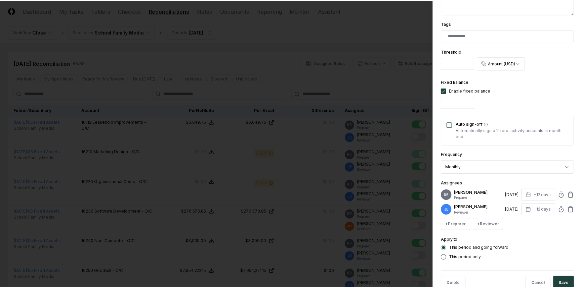
scroll to position [187, 0]
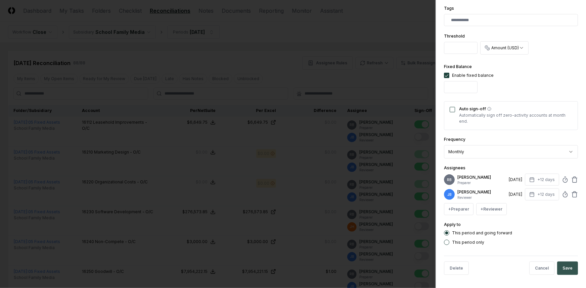
click at [560, 269] on button "Save" at bounding box center [567, 268] width 21 height 13
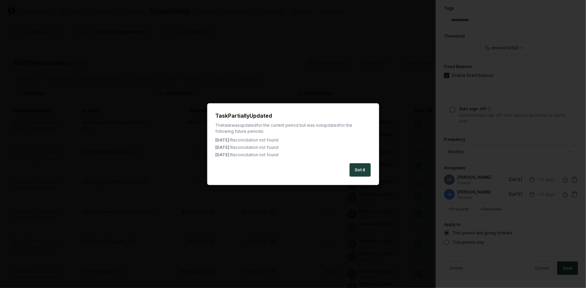
click at [347, 171] on div "Got it" at bounding box center [293, 170] width 155 height 13
click at [358, 170] on button "Got it" at bounding box center [360, 170] width 21 height 13
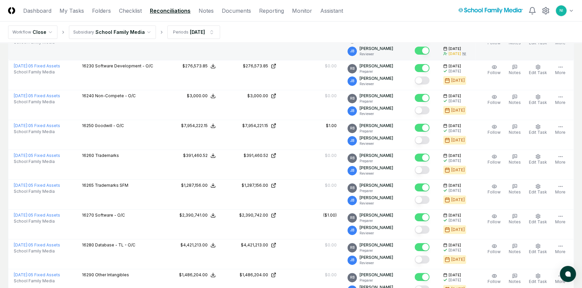
scroll to position [61, 0]
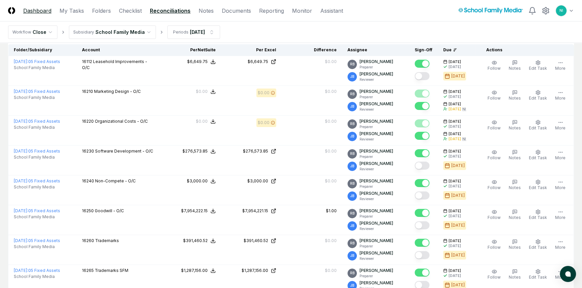
click at [43, 10] on link "Dashboard" at bounding box center [37, 11] width 28 height 8
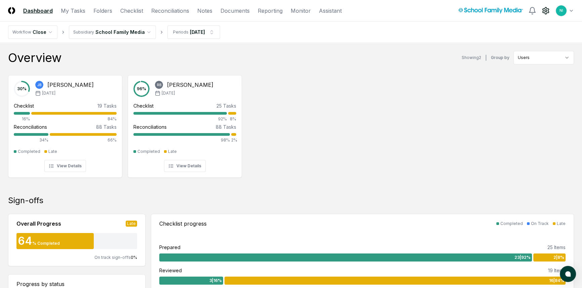
click at [542, 12] on icon at bounding box center [545, 11] width 8 height 8
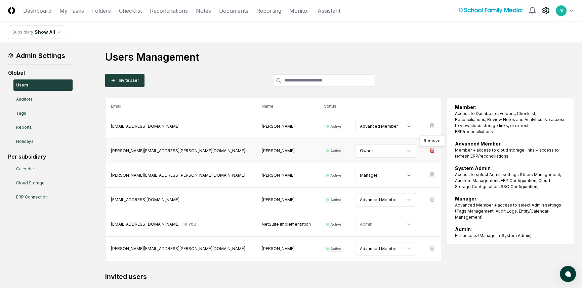
click at [432, 149] on icon at bounding box center [431, 150] width 5 height 5
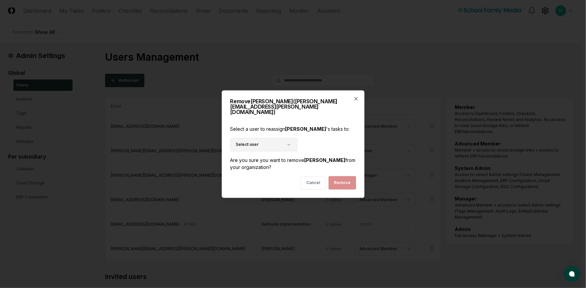
click at [288, 142] on icon "button" at bounding box center [288, 144] width 5 height 5
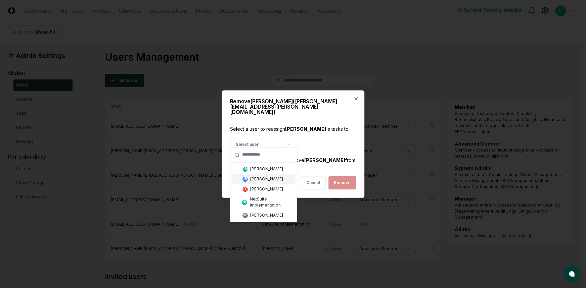
click at [268, 181] on div "[PERSON_NAME]" at bounding box center [267, 179] width 33 height 6
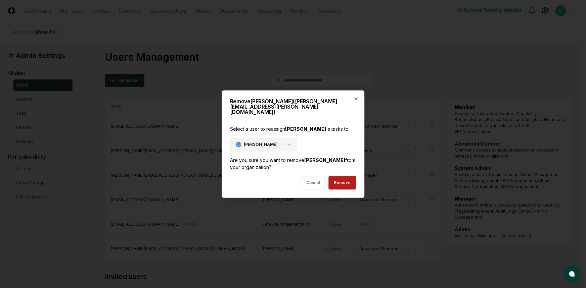
click at [289, 142] on icon "button" at bounding box center [288, 144] width 5 height 5
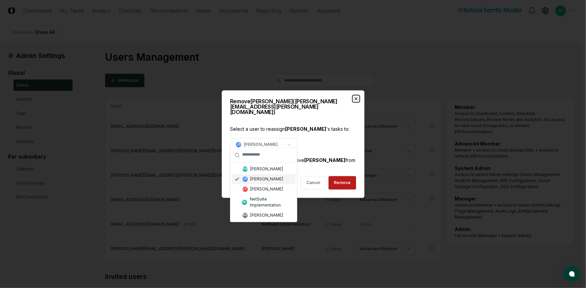
click at [355, 101] on icon "button" at bounding box center [355, 98] width 5 height 5
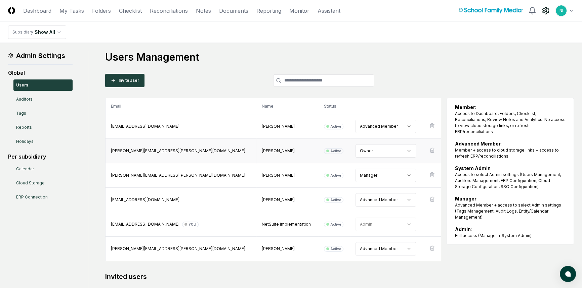
drag, startPoint x: 433, startPoint y: 150, endPoint x: 431, endPoint y: 153, distance: 4.1
click at [430, 155] on td at bounding box center [432, 151] width 17 height 25
click at [432, 151] on icon at bounding box center [431, 150] width 5 height 5
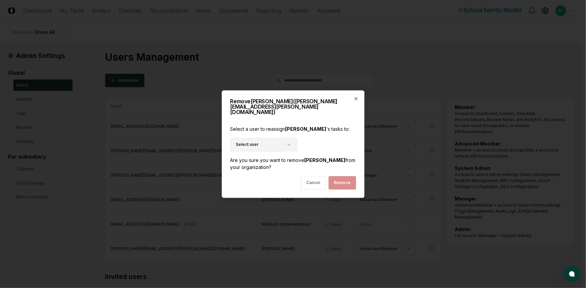
click at [291, 142] on icon "button" at bounding box center [288, 144] width 5 height 5
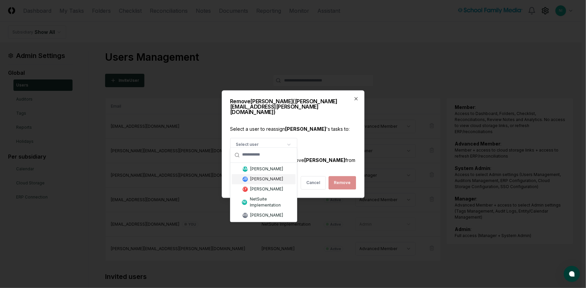
click at [257, 182] on div "[PERSON_NAME]" at bounding box center [267, 179] width 33 height 6
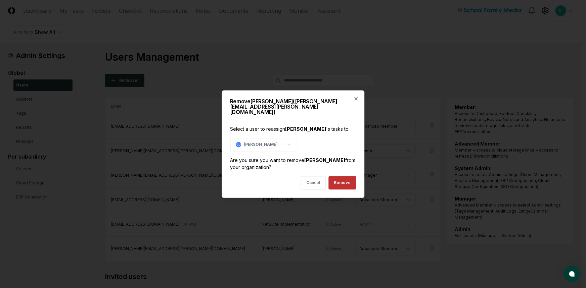
click at [335, 181] on button "Remove" at bounding box center [342, 182] width 28 height 13
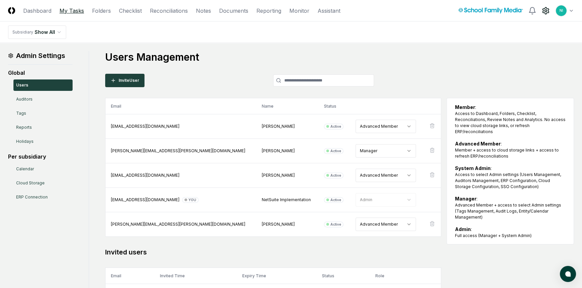
click at [68, 10] on link "My Tasks" at bounding box center [71, 11] width 25 height 8
